Goal: Information Seeking & Learning: Learn about a topic

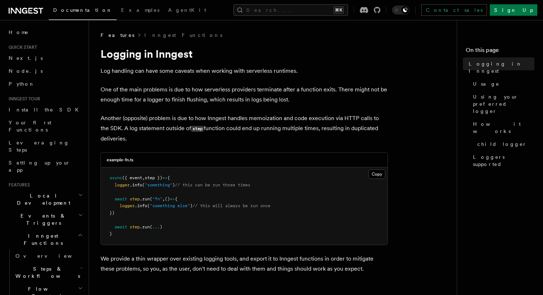
drag, startPoint x: 214, startPoint y: 85, endPoint x: 204, endPoint y: 135, distance: 50.8
click at [204, 135] on p "Another (opposite) problem is due to how Inngest handles memoization and code e…" at bounding box center [244, 128] width 287 height 31
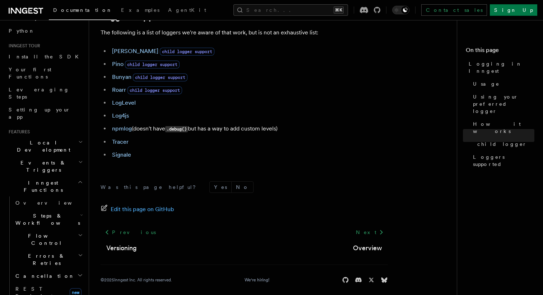
scroll to position [63, 0]
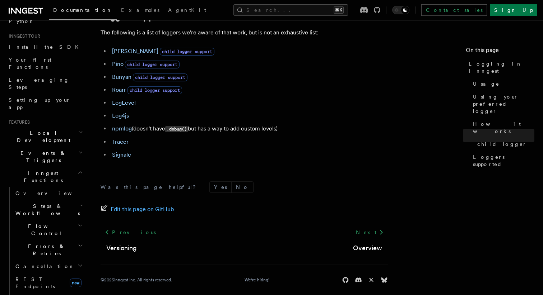
click at [78, 130] on icon "button" at bounding box center [80, 133] width 5 height 6
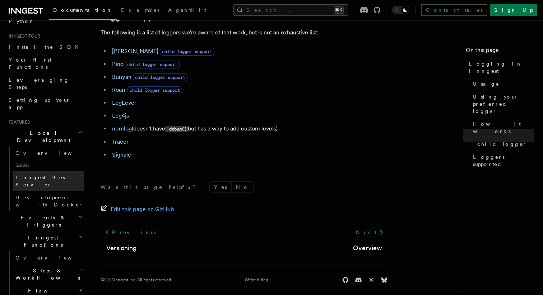
click at [59, 171] on link "Inngest Dev Server" at bounding box center [49, 181] width 72 height 20
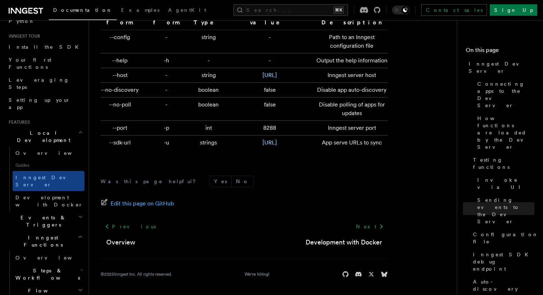
scroll to position [2428, 0]
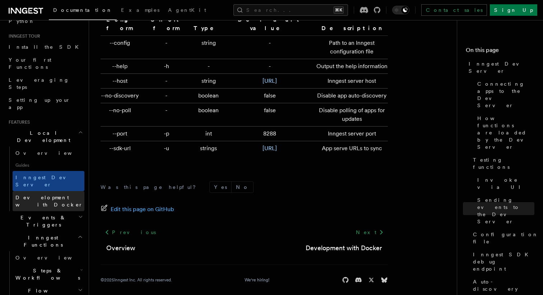
click at [62, 194] on span "Development with Docker" at bounding box center [49, 201] width 69 height 14
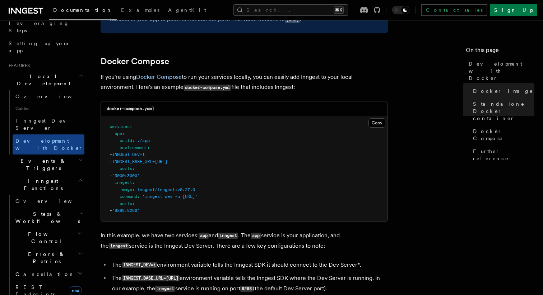
scroll to position [120, 0]
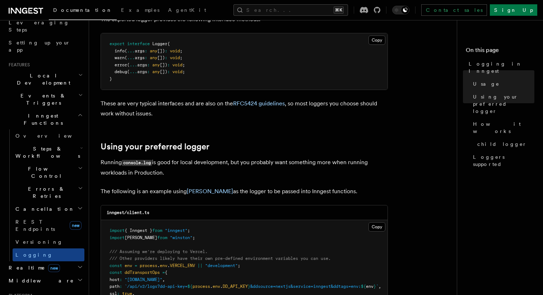
scroll to position [446, 0]
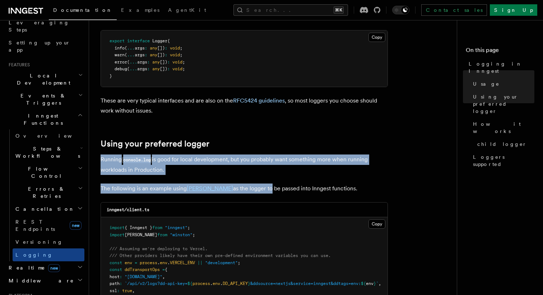
drag, startPoint x: 245, startPoint y: 153, endPoint x: 245, endPoint y: 194, distance: 40.9
click at [245, 194] on article "Features Inngest Functions Logging in Inngest Log handling can have some caveat…" at bounding box center [276, 235] width 350 height 1298
click at [245, 194] on p "The following is an example using [PERSON_NAME] as the logger to be passed into…" at bounding box center [244, 189] width 287 height 10
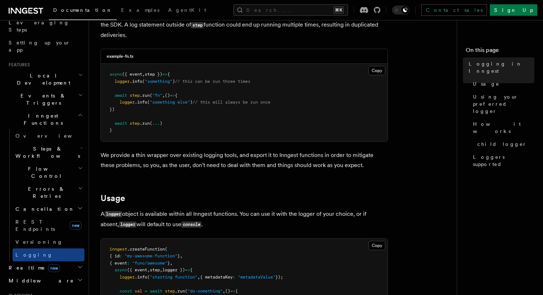
scroll to position [50, 0]
